Goal: Information Seeking & Learning: Learn about a topic

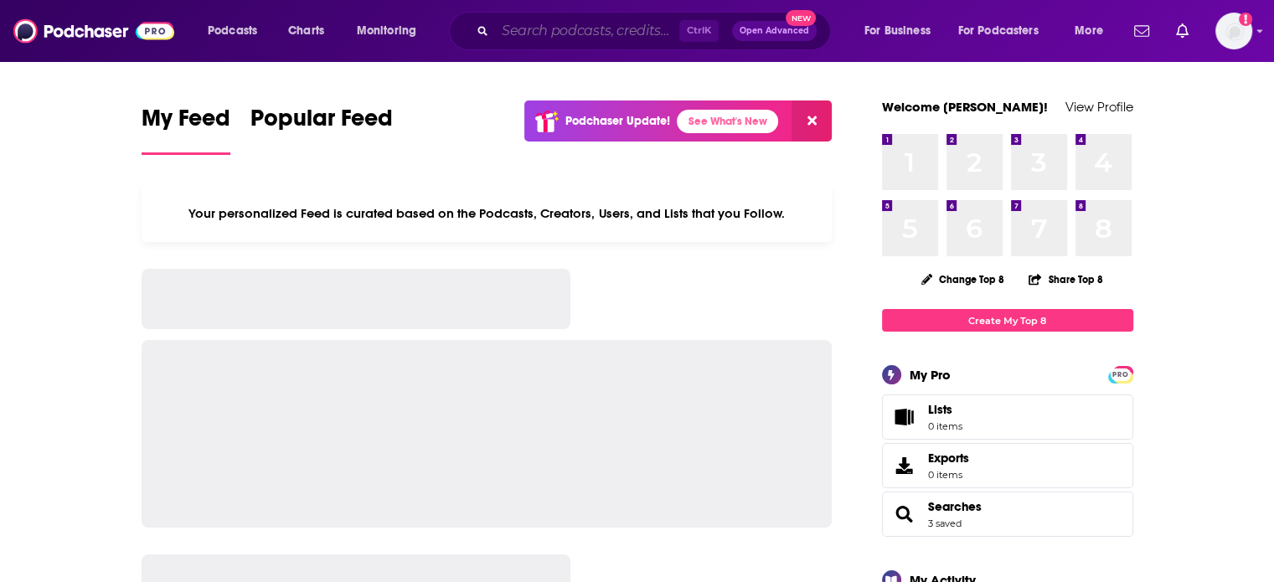
click at [510, 33] on input "Search podcasts, credits, & more..." at bounding box center [587, 31] width 184 height 27
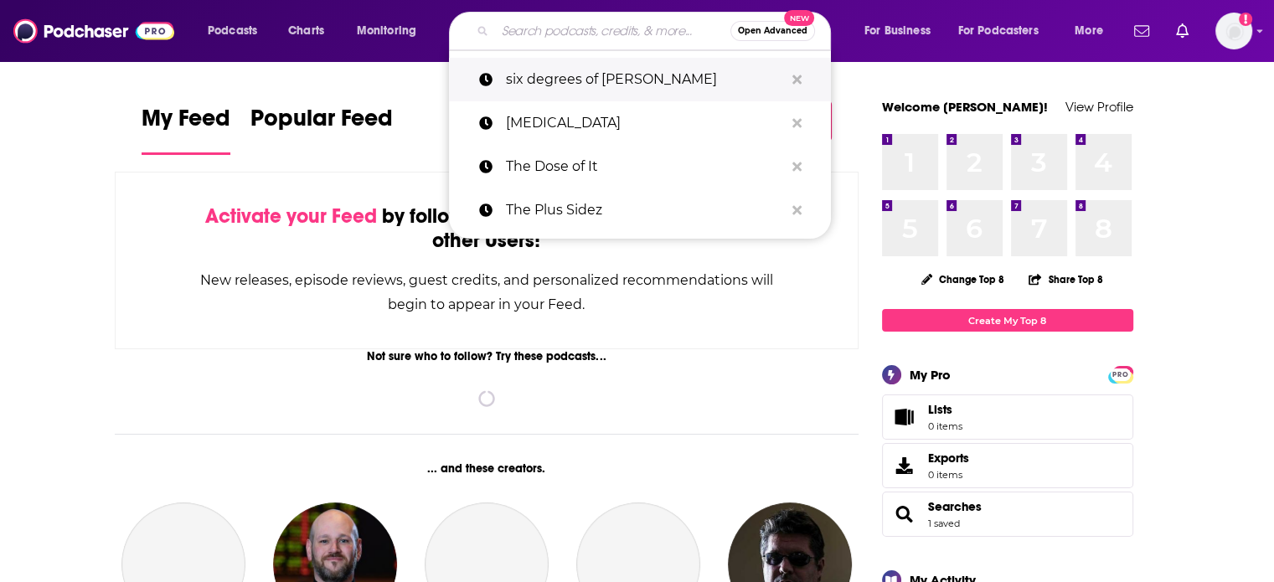
click at [522, 86] on p "six degrees of [PERSON_NAME]" at bounding box center [645, 80] width 278 height 44
type input "six degrees of [PERSON_NAME]"
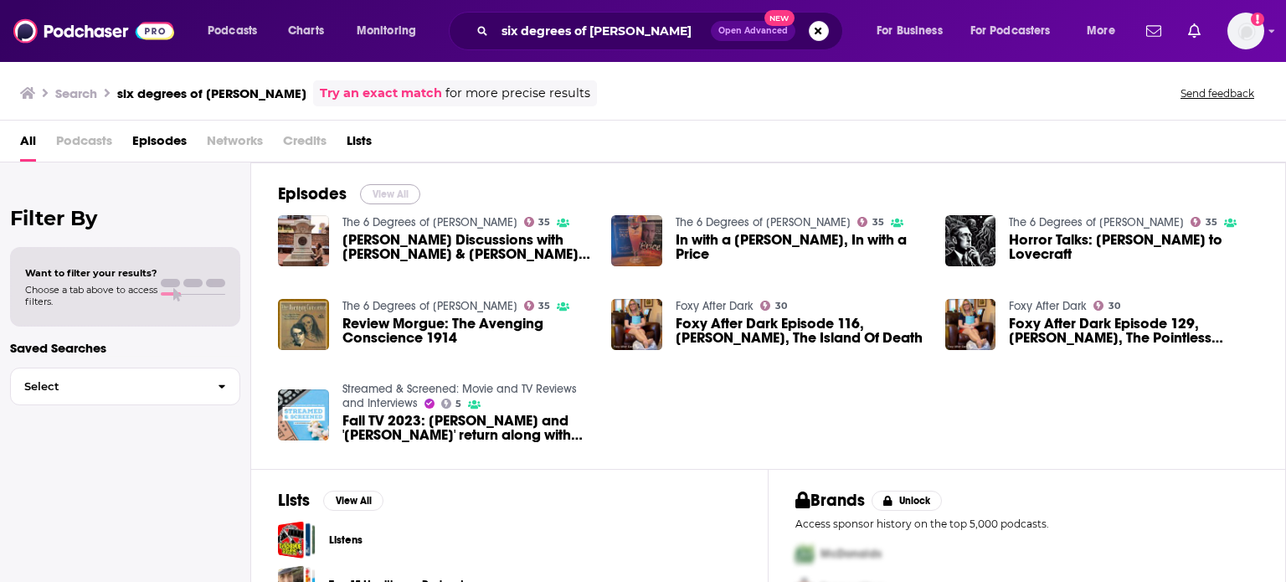
click at [392, 198] on button "View All" at bounding box center [390, 194] width 60 height 20
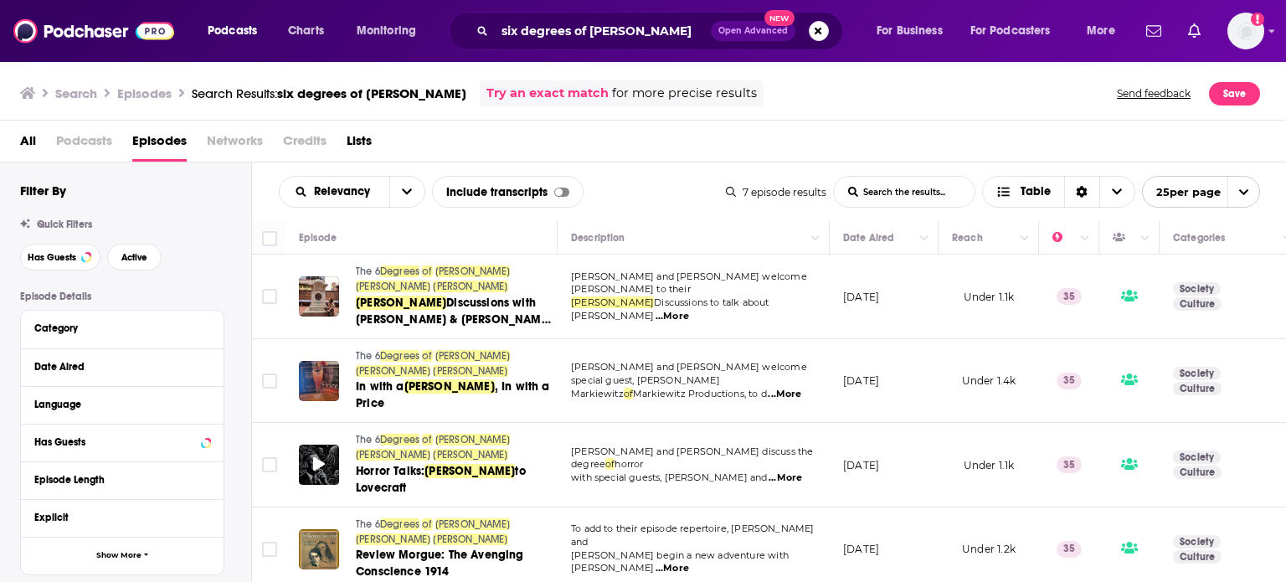
click at [320, 457] on icon at bounding box center [319, 463] width 12 height 13
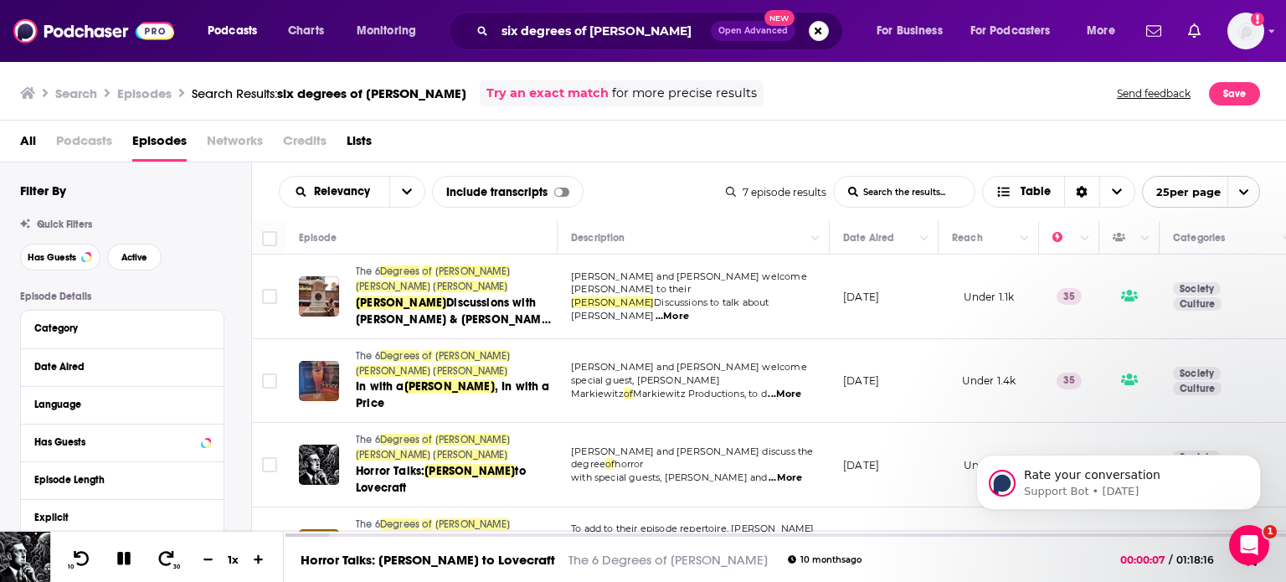
click at [28, 140] on span "All" at bounding box center [28, 144] width 16 height 34
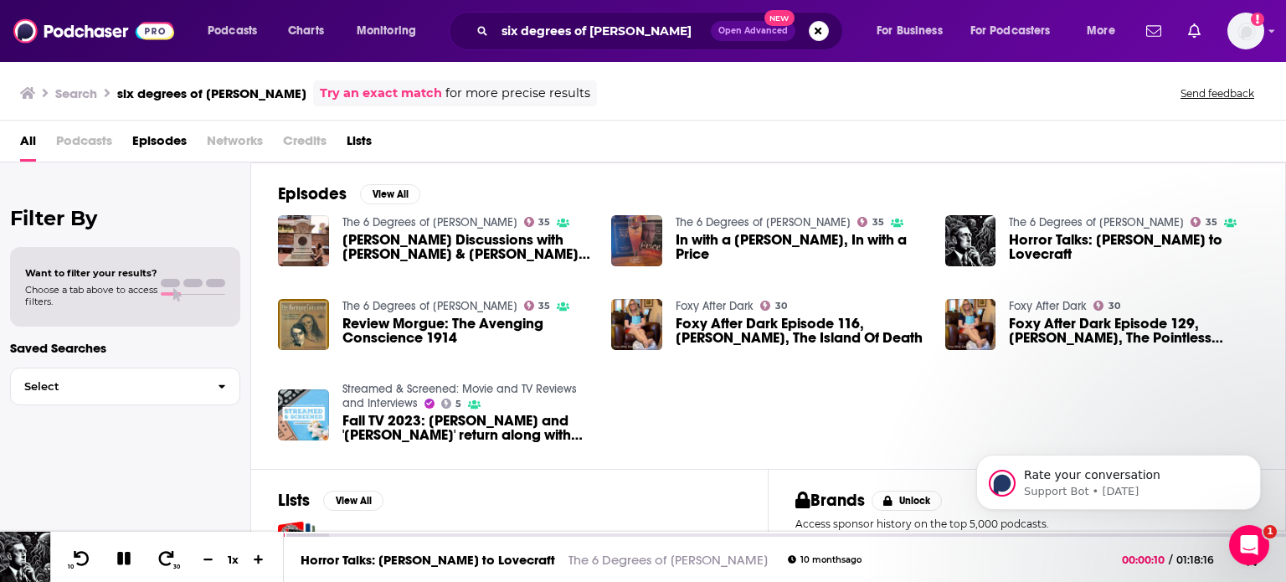
click at [362, 242] on span "[PERSON_NAME] Discussions with [PERSON_NAME] & [PERSON_NAME]: [PERSON_NAME]" at bounding box center [467, 247] width 250 height 28
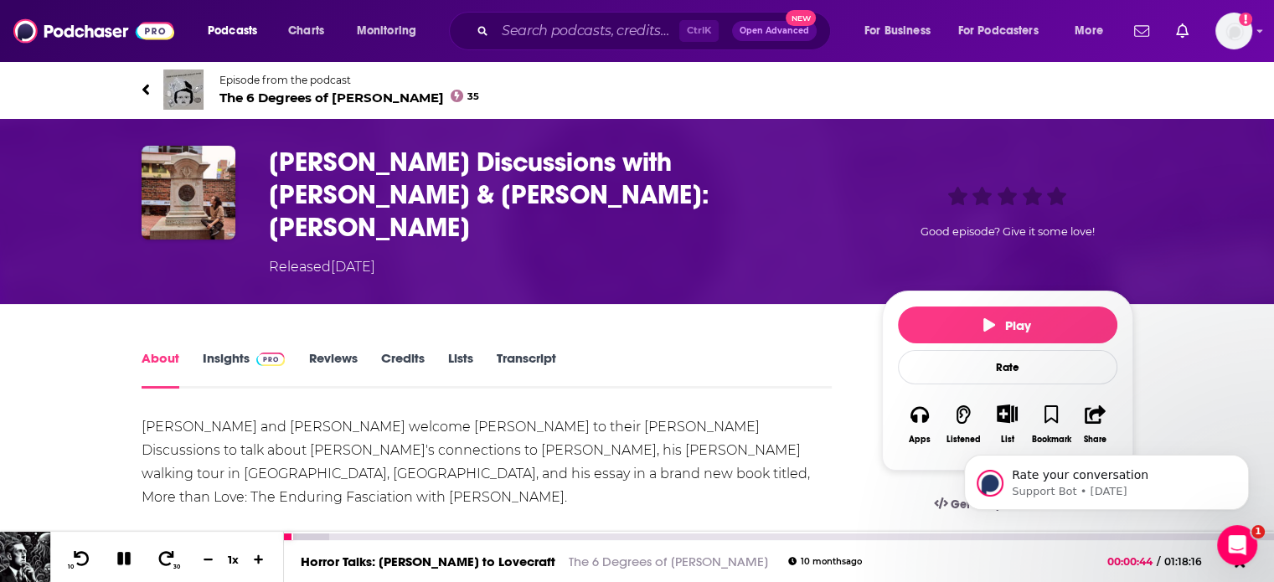
click at [127, 555] on icon at bounding box center [123, 558] width 13 height 13
click at [244, 31] on span "Podcasts" at bounding box center [232, 30] width 49 height 23
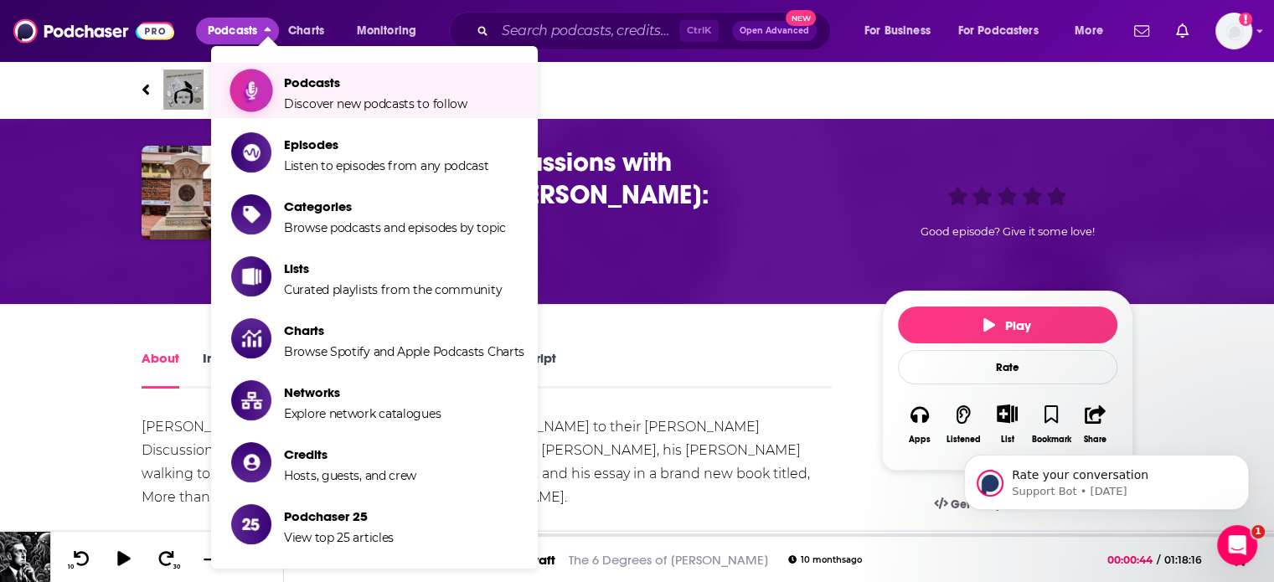
click at [296, 90] on span "Podcasts" at bounding box center [375, 83] width 183 height 16
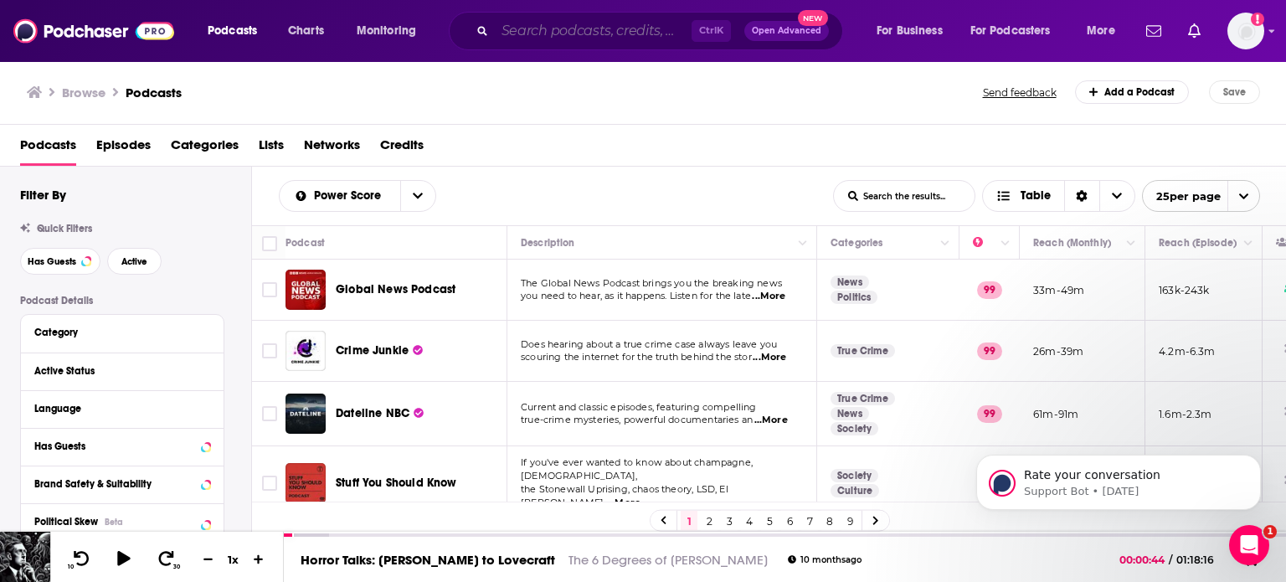
click at [531, 22] on input "Search podcasts, credits, & more..." at bounding box center [593, 31] width 197 height 27
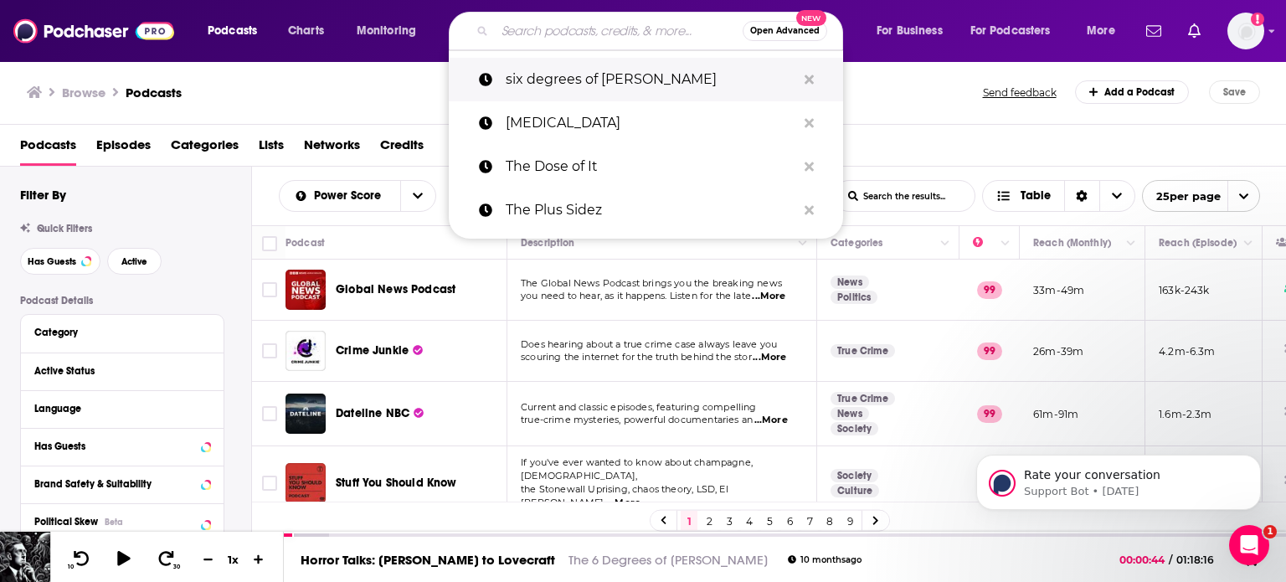
click at [536, 94] on p "six degrees of [PERSON_NAME]" at bounding box center [651, 80] width 291 height 44
